Goal: Complete application form

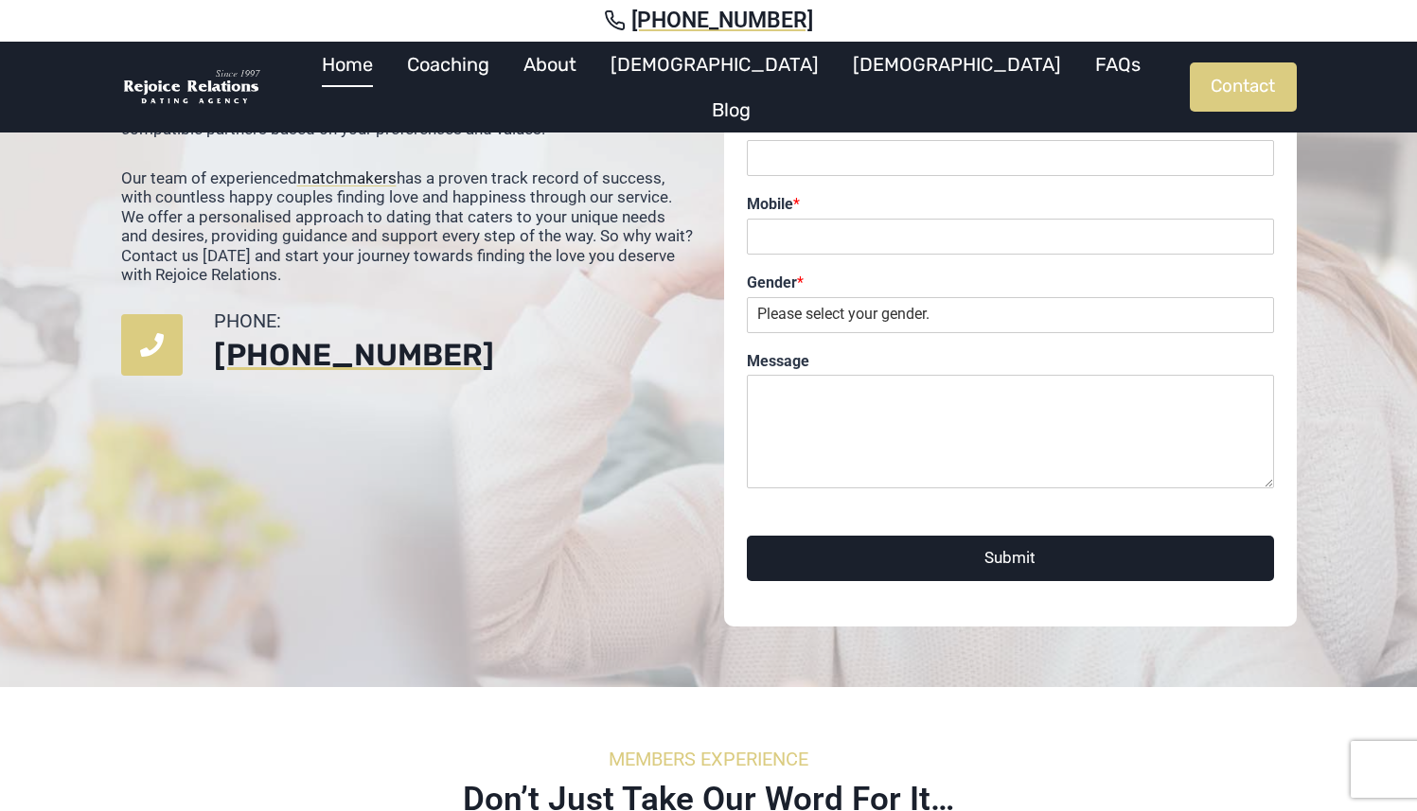
scroll to position [4453, 0]
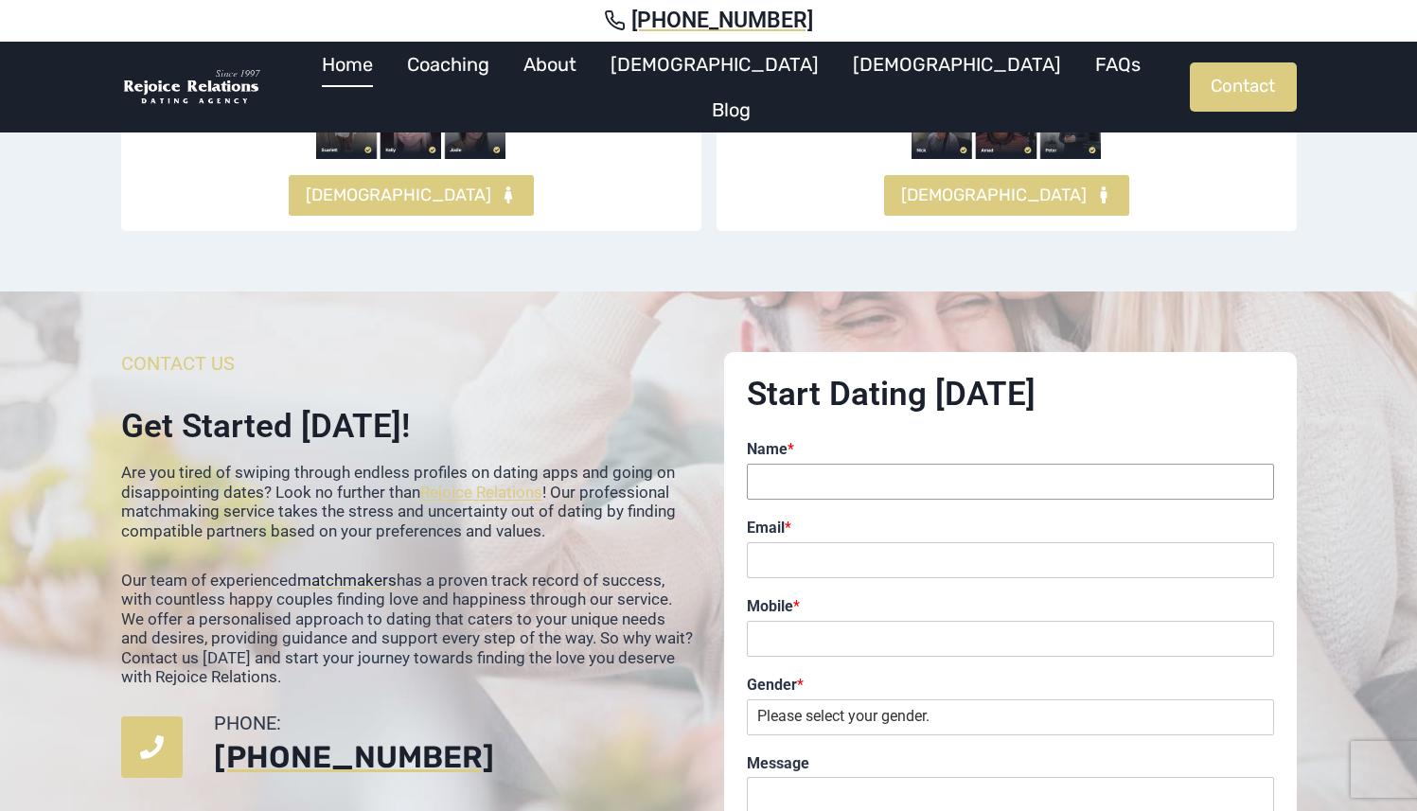
click at [777, 464] on input "Name *" at bounding box center [1010, 482] width 527 height 36
type input "Rajko Podinic"
type input "rajko@digitalpod.com.au"
type input "0405253206"
select select "Male"
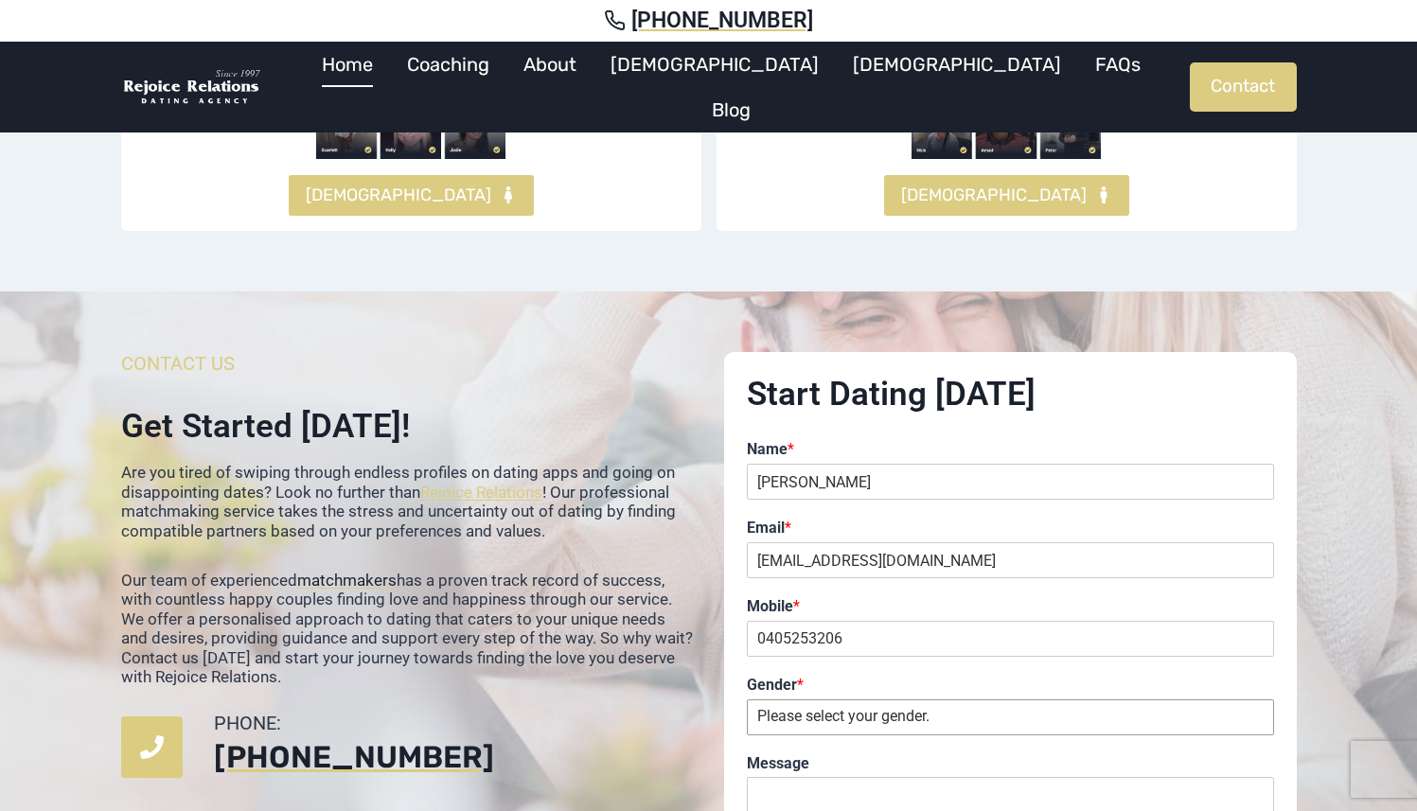
click at [747, 700] on select "Please select your gender. Male Female" at bounding box center [1010, 718] width 527 height 36
type textarea "M"
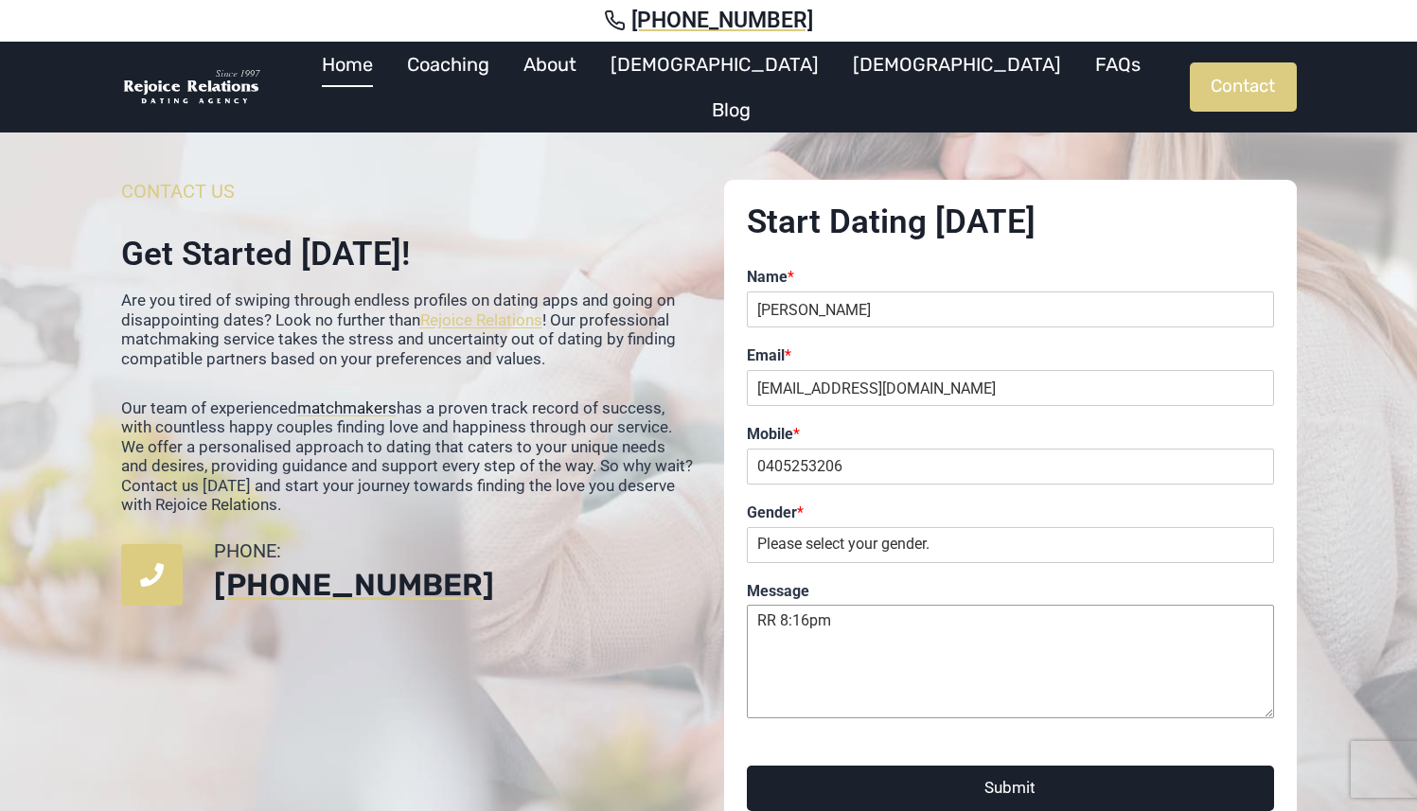
scroll to position [4626, 0]
type textarea "RR 8:16pm"
click at [975, 765] on button "Submit" at bounding box center [1010, 787] width 527 height 44
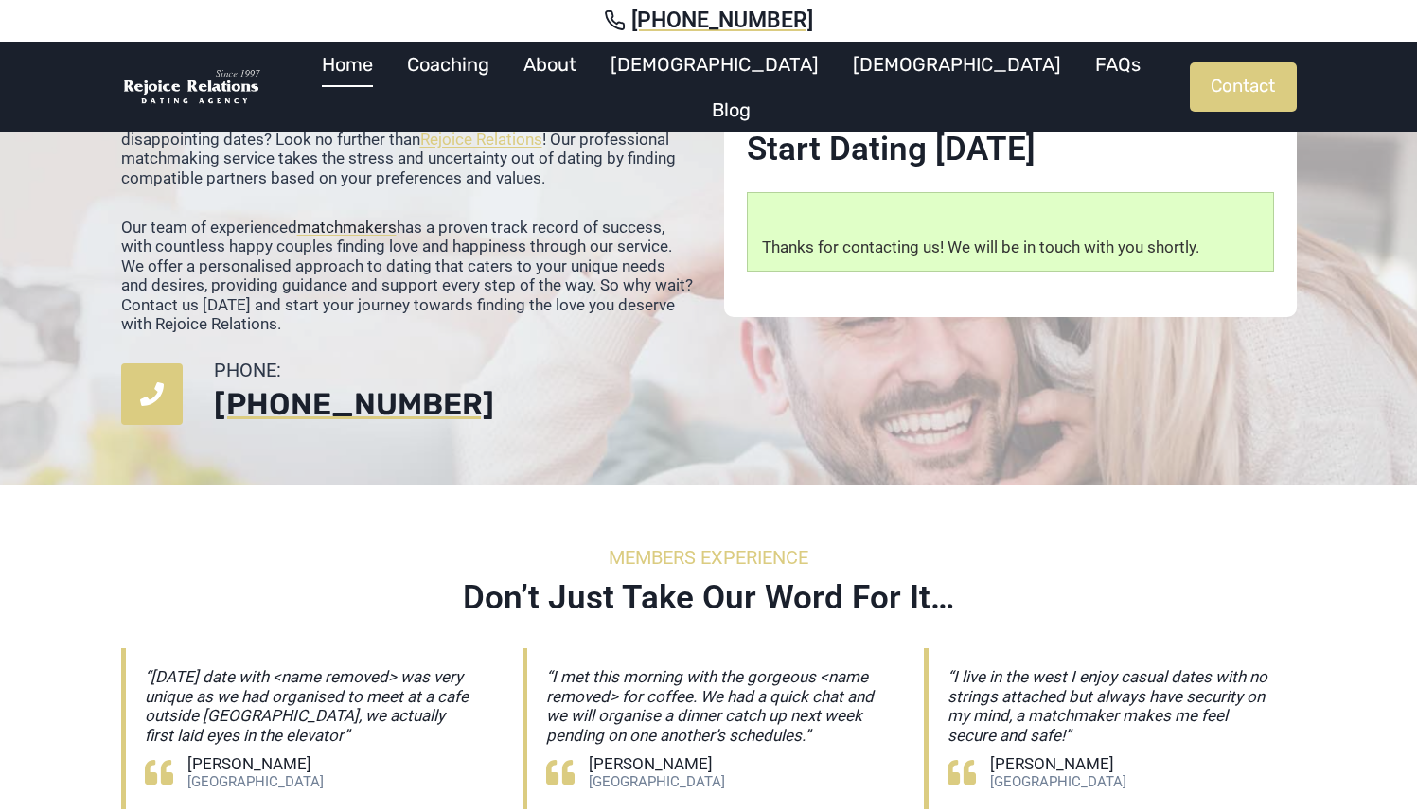
scroll to position [4865, 0]
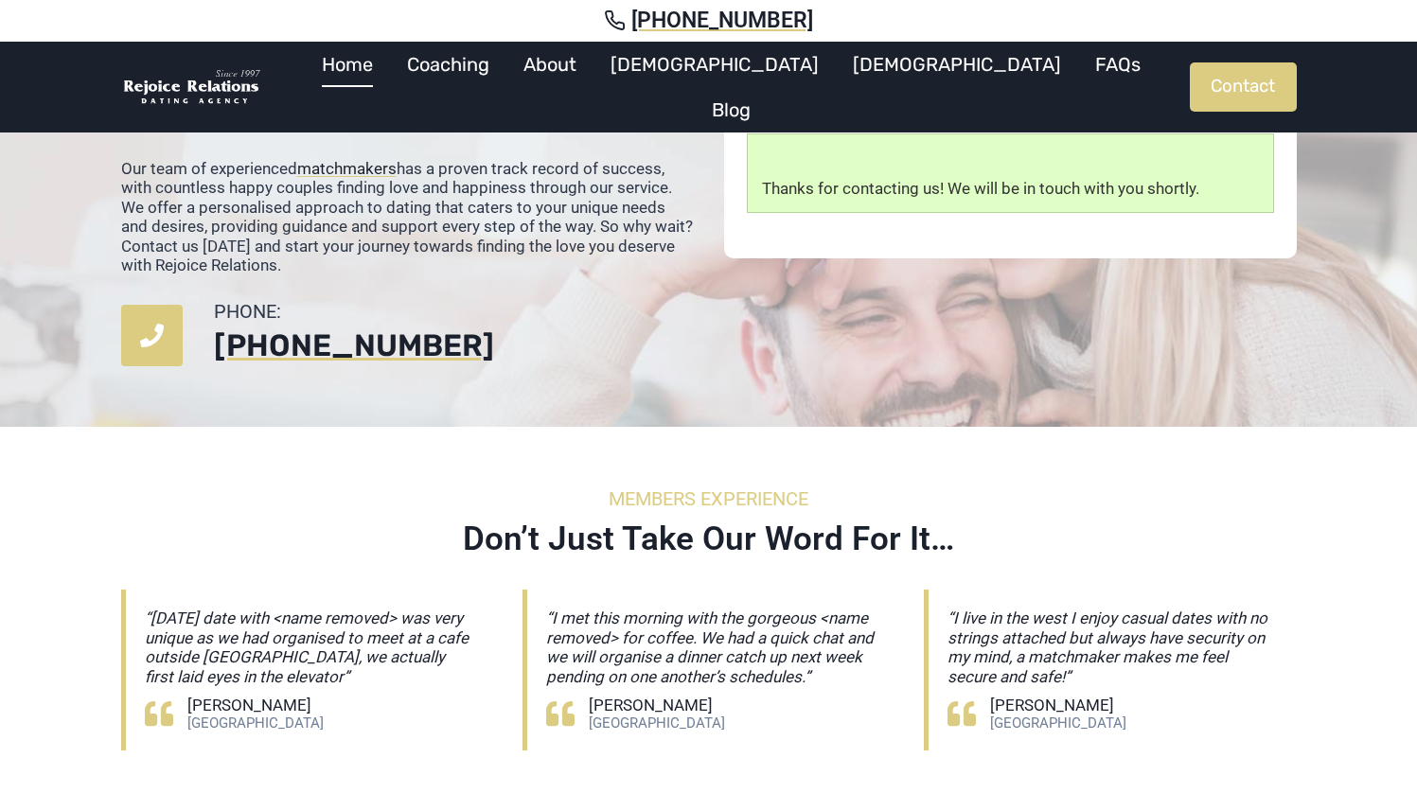
click at [742, 275] on div "Start Dating [DATE] Thanks for contacting us! We will be in touch with you shor…" at bounding box center [1010, 153] width 573 height 426
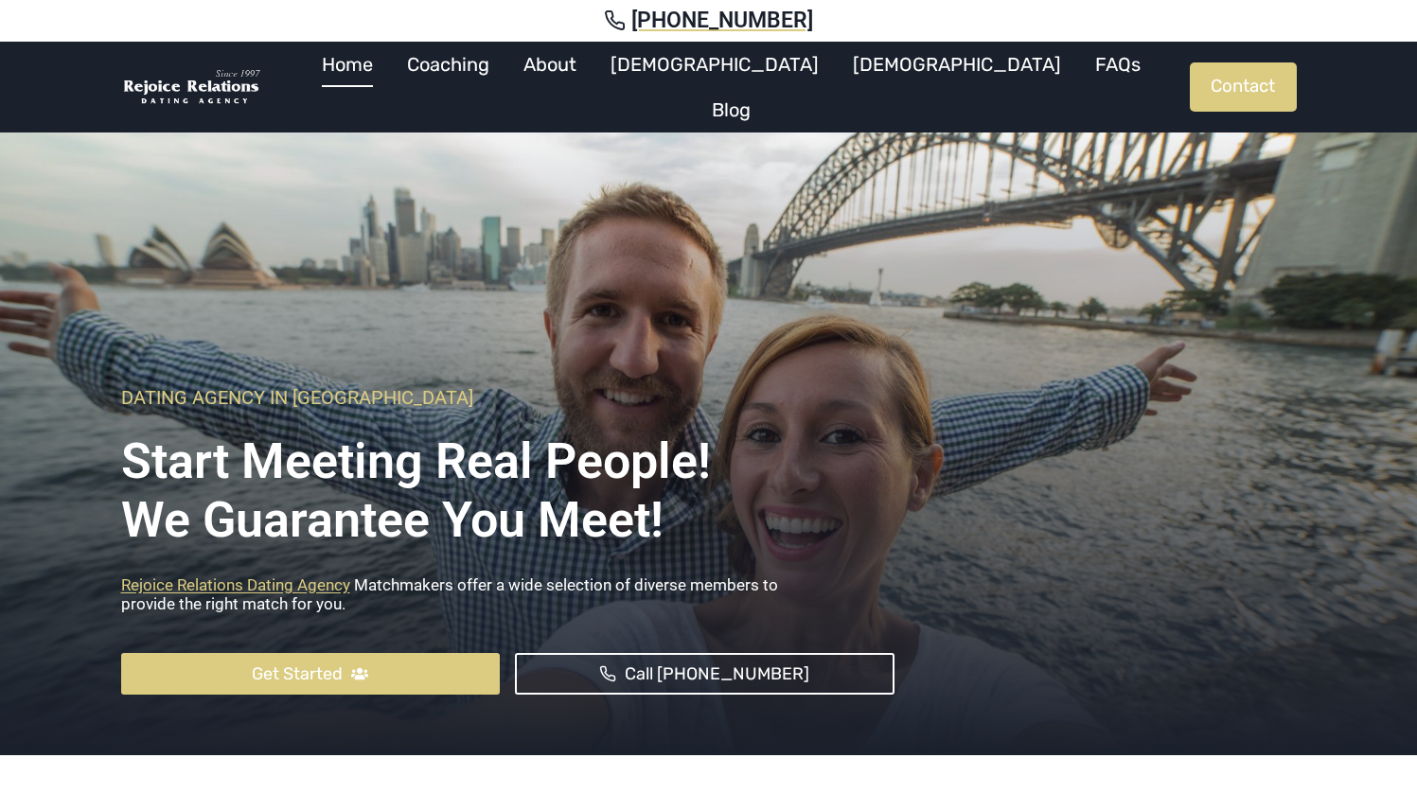
scroll to position [0, 0]
